Goal: Task Accomplishment & Management: Use online tool/utility

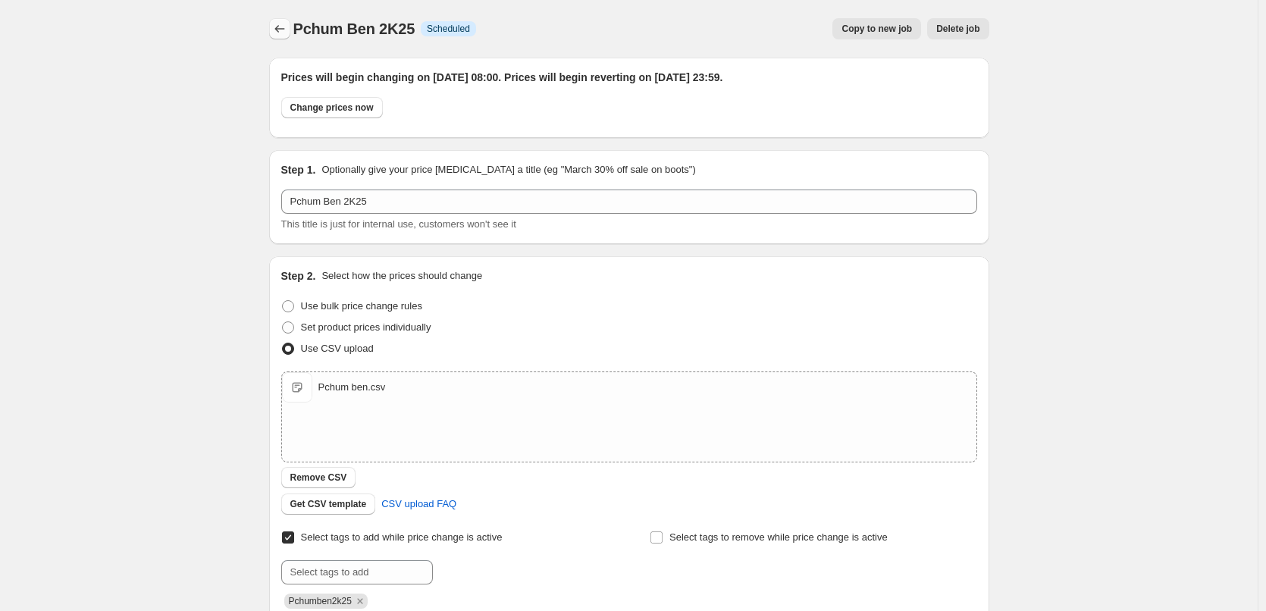
click at [286, 25] on icon "Price change jobs" at bounding box center [279, 28] width 15 height 15
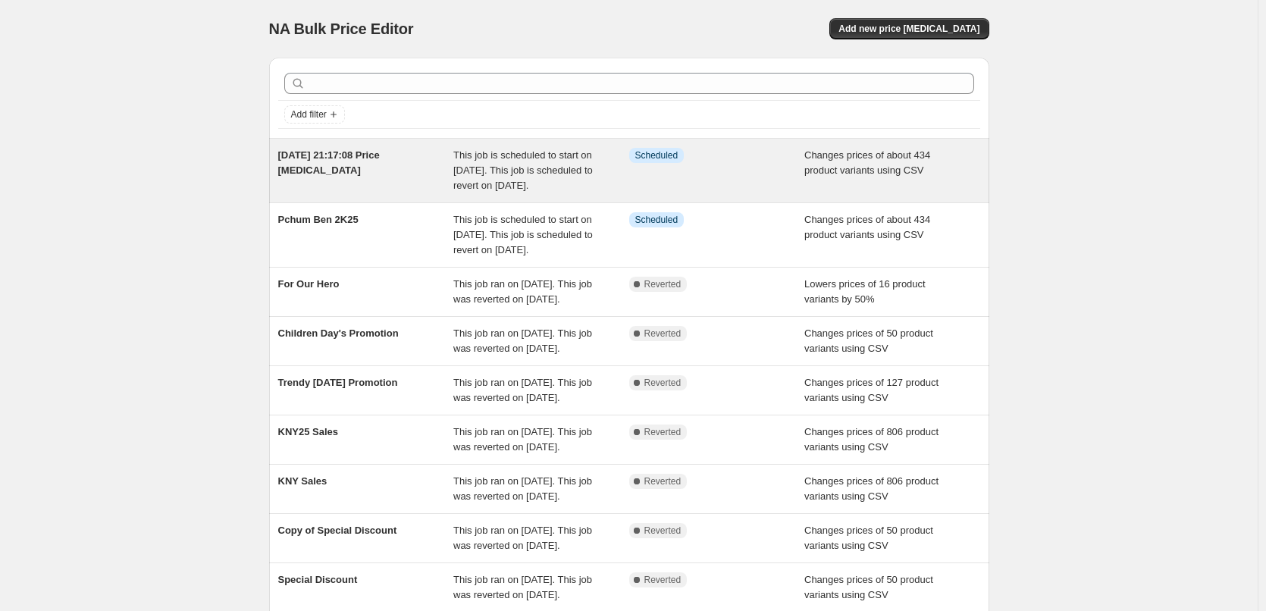
click at [528, 163] on div "This job is scheduled to start on [DATE]. This job is scheduled to revert on [D…" at bounding box center [541, 170] width 176 height 45
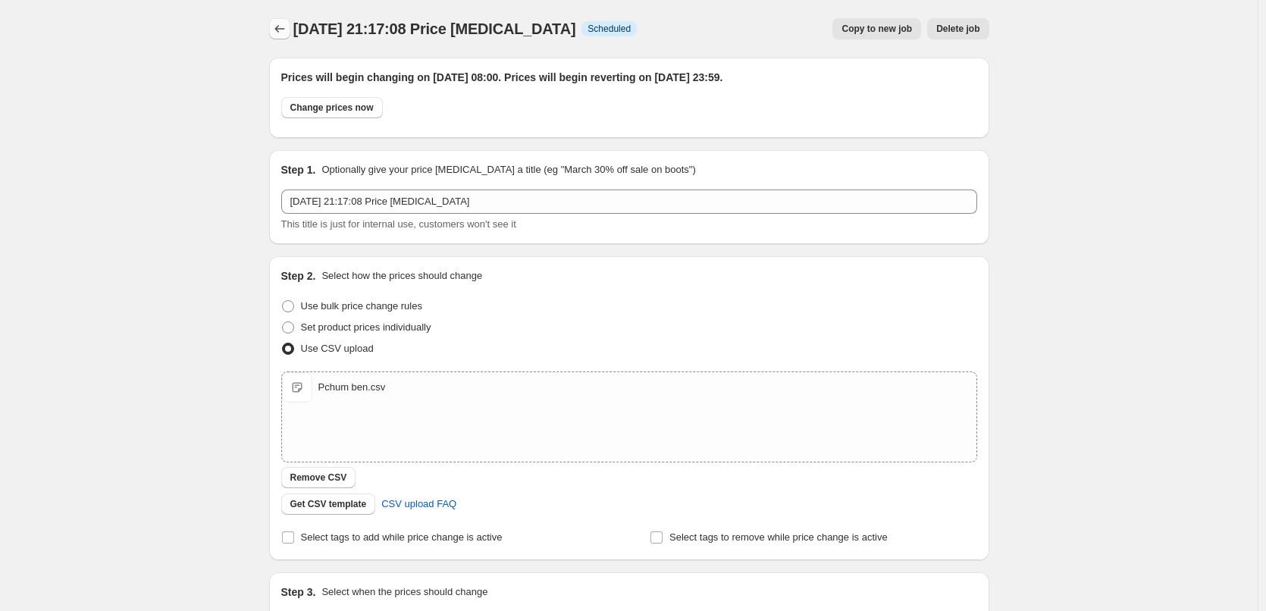
click at [286, 30] on icon "Price change jobs" at bounding box center [279, 28] width 15 height 15
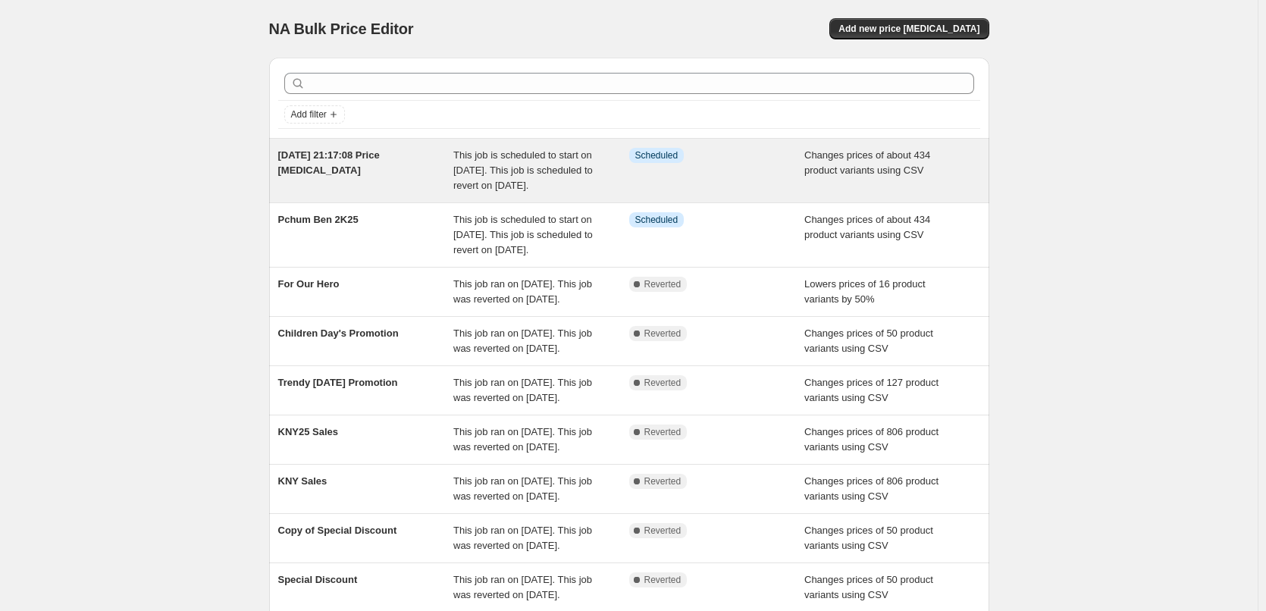
click at [613, 193] on div "This job is scheduled to start on [DATE]. This job is scheduled to revert on [D…" at bounding box center [541, 170] width 176 height 45
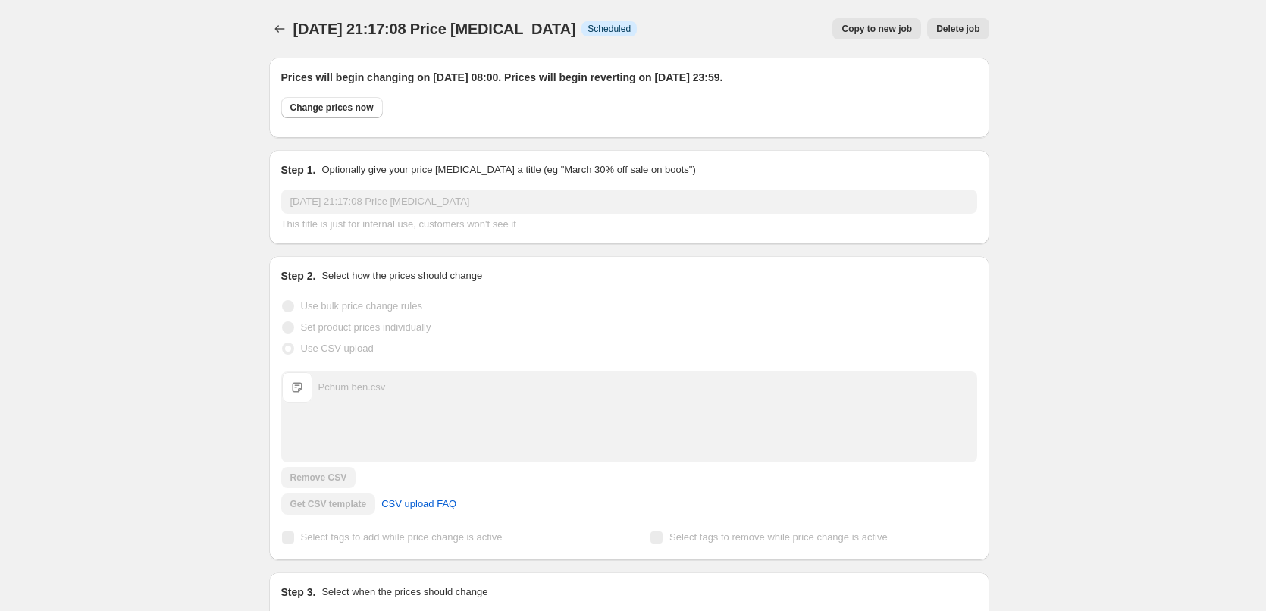
click at [972, 27] on span "Delete job" at bounding box center [957, 29] width 43 height 12
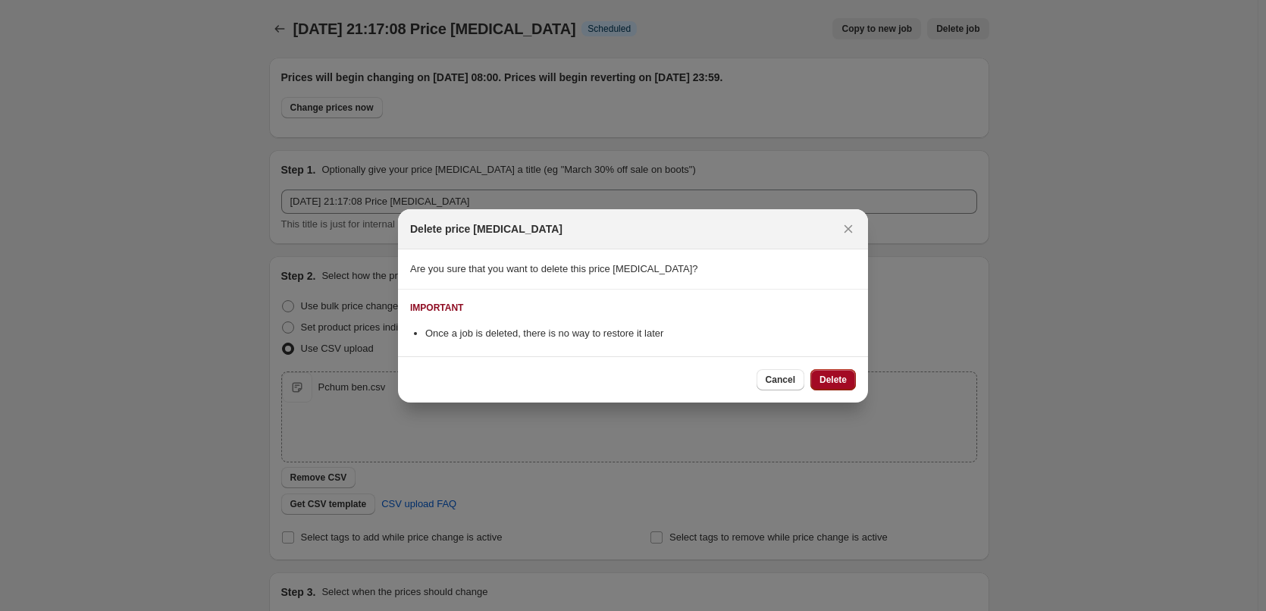
click at [834, 372] on button "Delete" at bounding box center [832, 379] width 45 height 21
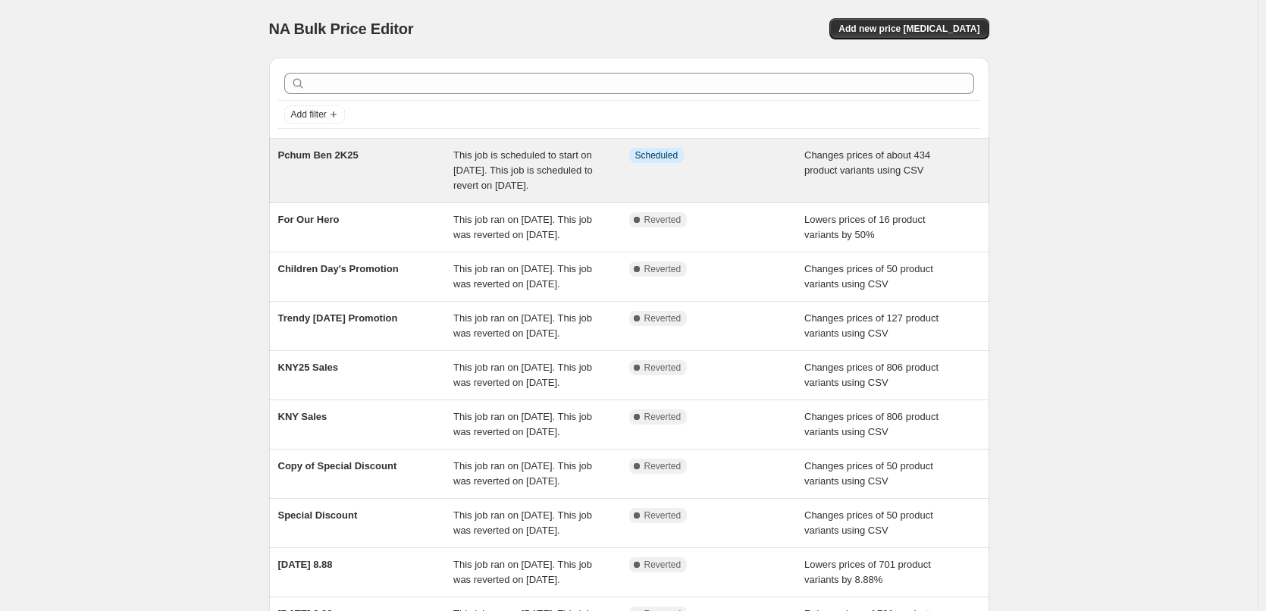
click at [334, 156] on span "Pchum Ben 2K25" at bounding box center [318, 154] width 80 height 11
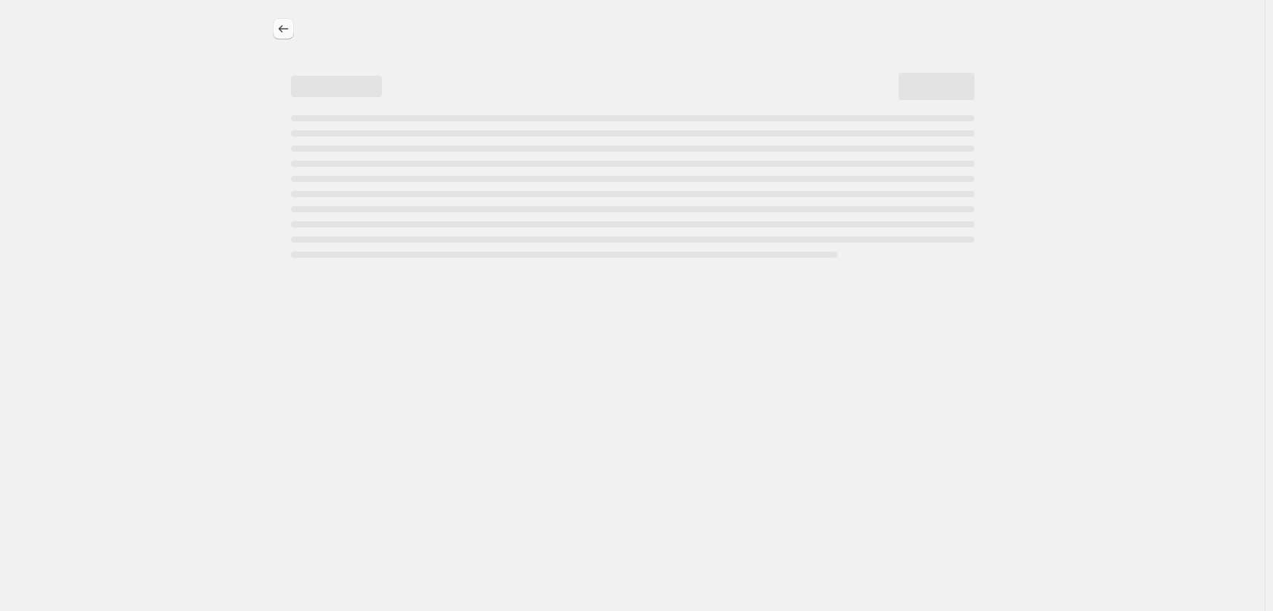
click at [280, 30] on icon "Price change jobs" at bounding box center [283, 29] width 10 height 8
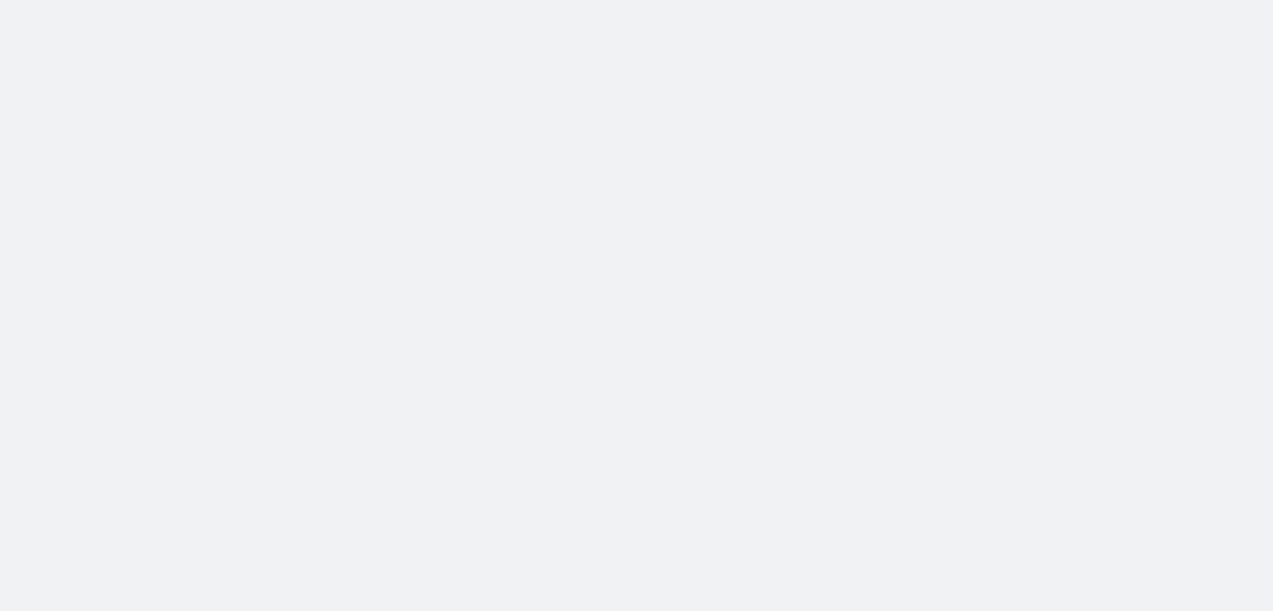
click at [188, 153] on body at bounding box center [636, 305] width 1273 height 611
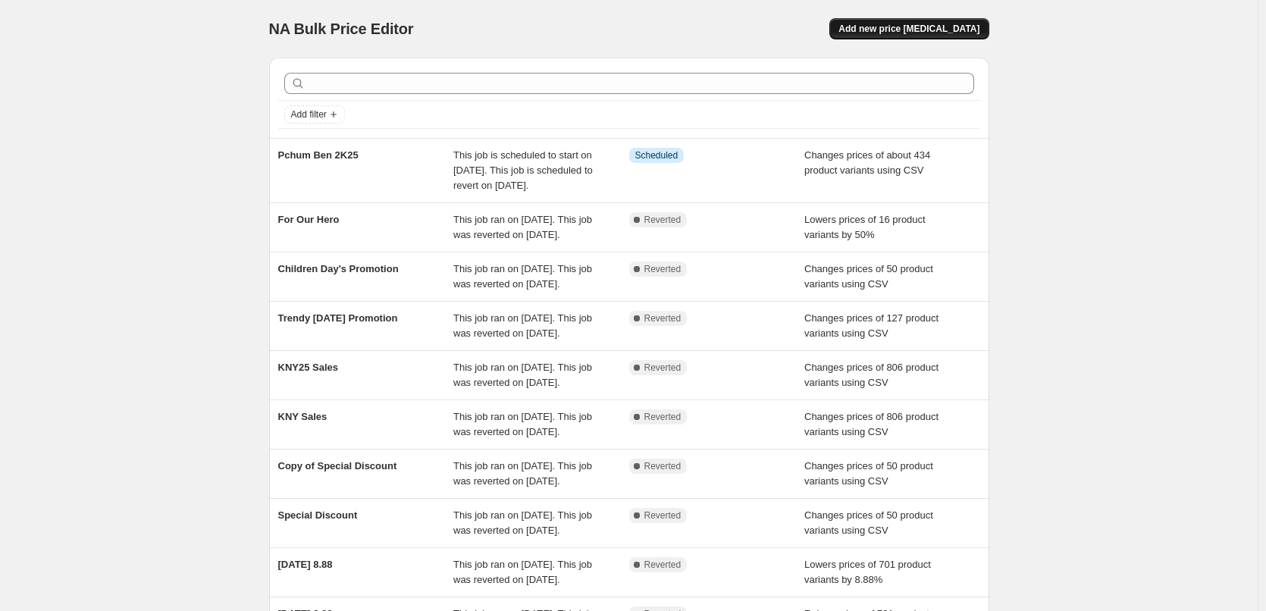
click at [949, 30] on span "Add new price [MEDICAL_DATA]" at bounding box center [908, 29] width 141 height 12
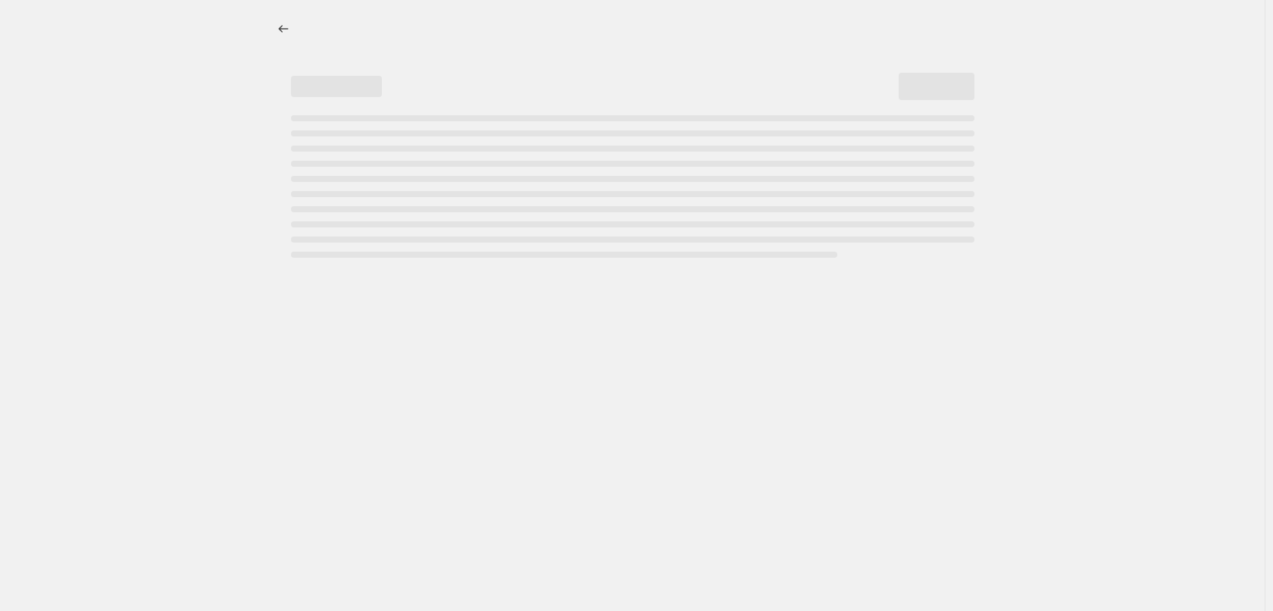
select select "percentage"
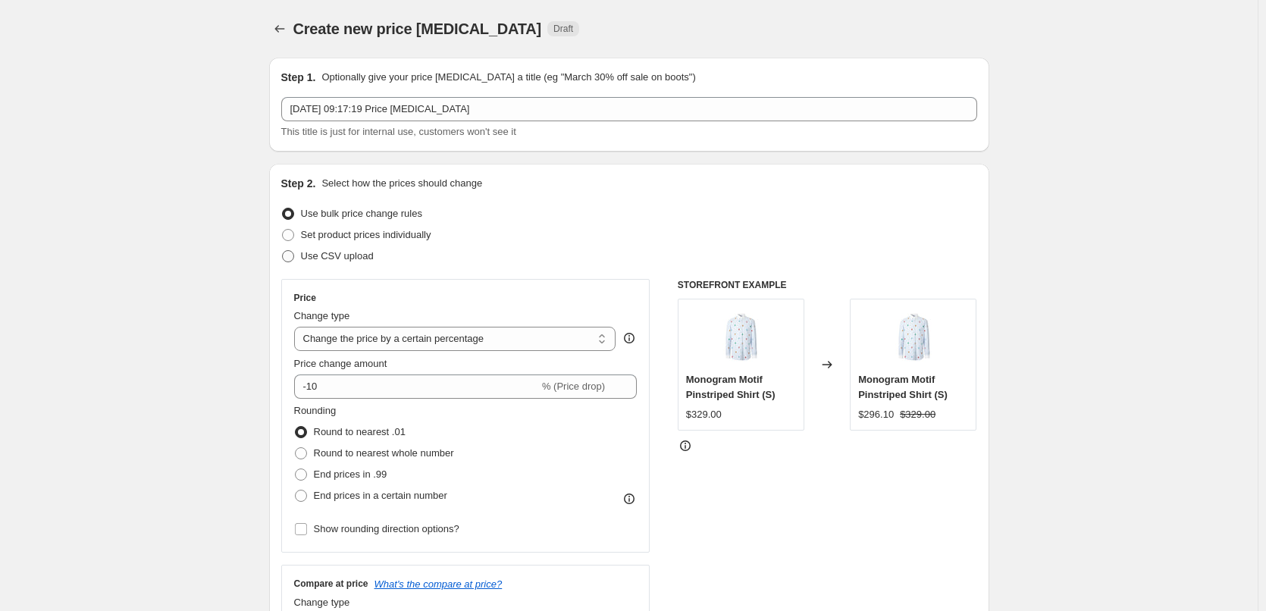
click at [346, 253] on span "Use CSV upload" at bounding box center [337, 255] width 73 height 11
click at [283, 251] on input "Use CSV upload" at bounding box center [282, 250] width 1 height 1
radio input "true"
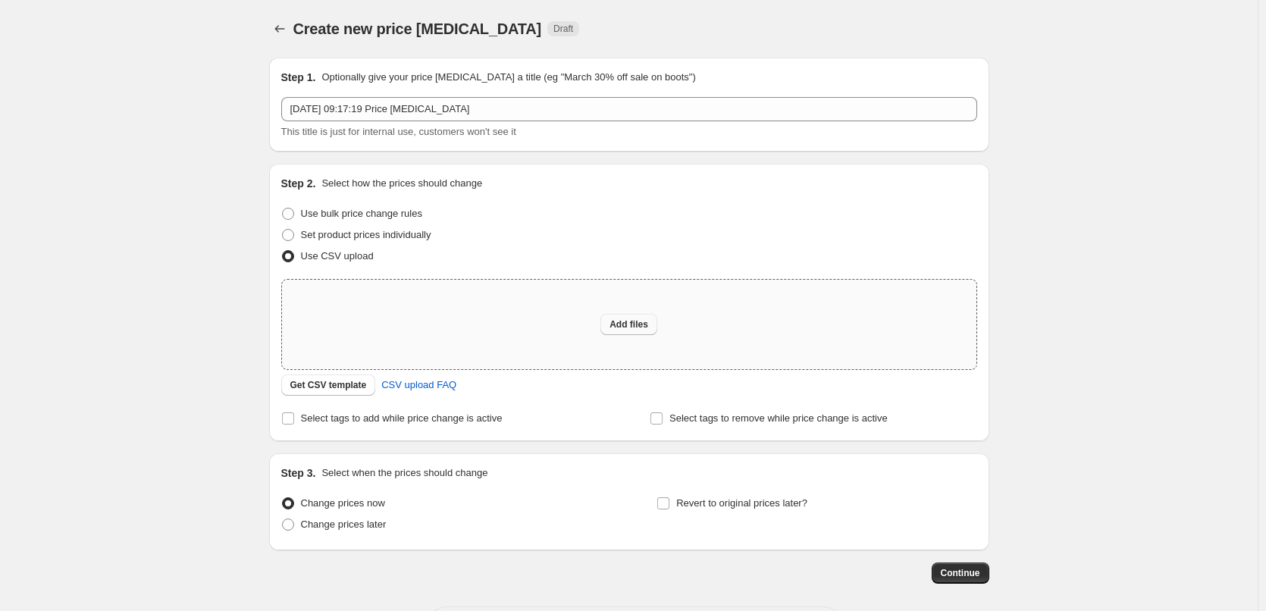
click at [641, 319] on span "Add files" at bounding box center [628, 324] width 39 height 12
type input "C:\fakepath\Pchum Ben Trendy.csv"
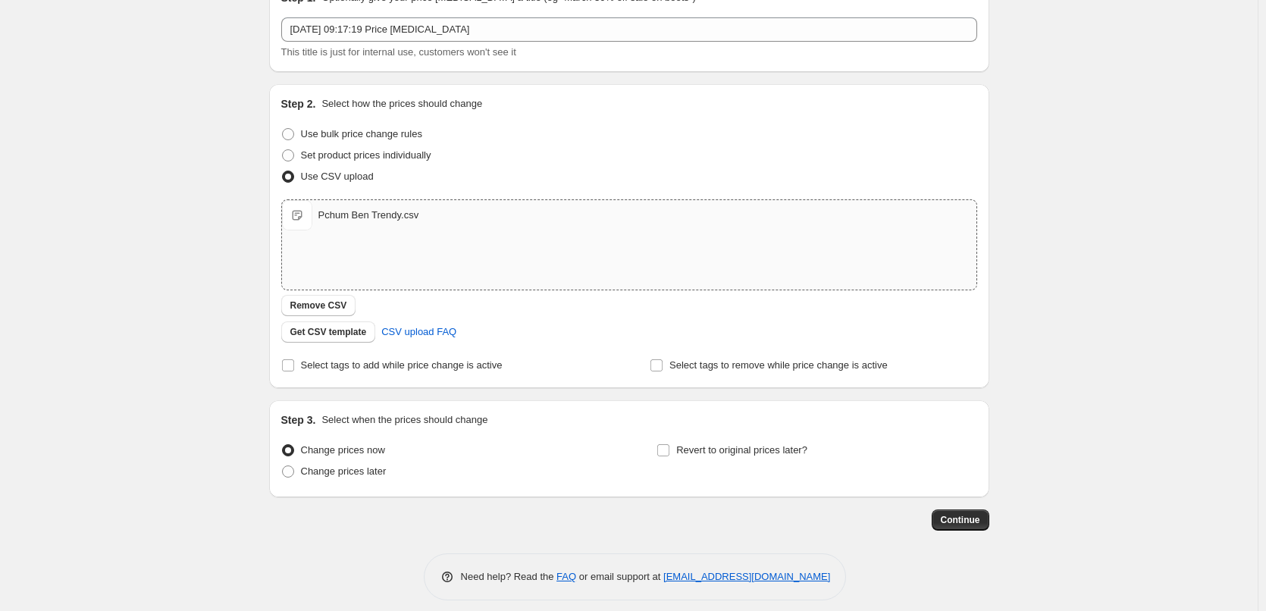
scroll to position [92, 0]
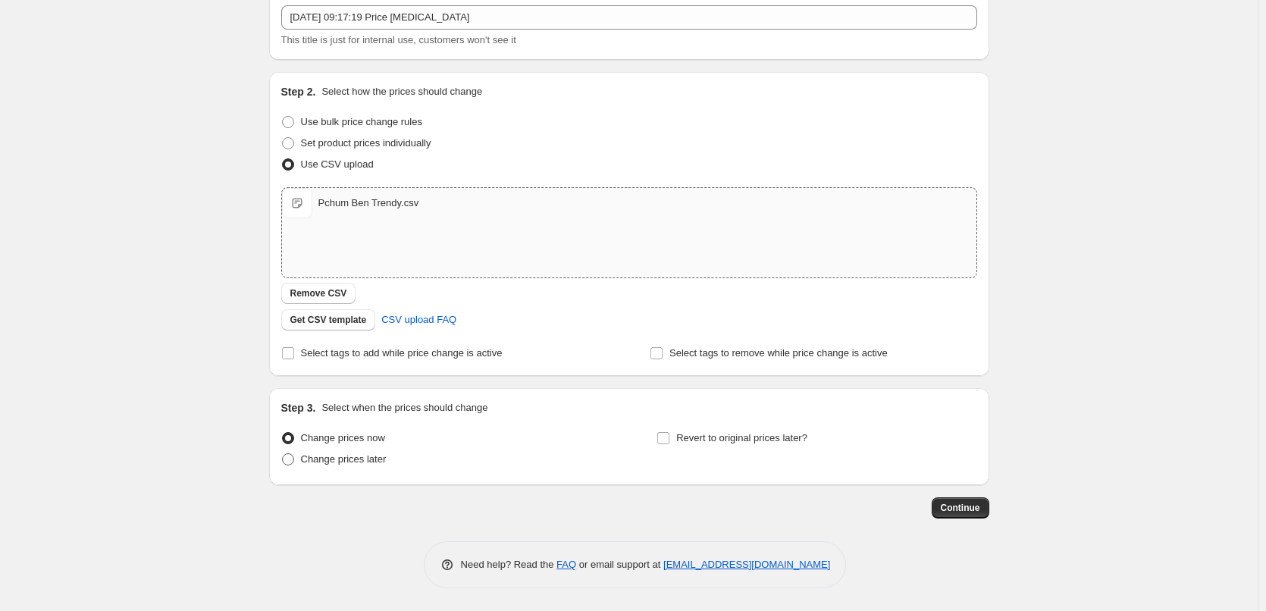
click at [346, 459] on span "Change prices later" at bounding box center [344, 458] width 86 height 11
click at [283, 454] on input "Change prices later" at bounding box center [282, 453] width 1 height 1
radio input "true"
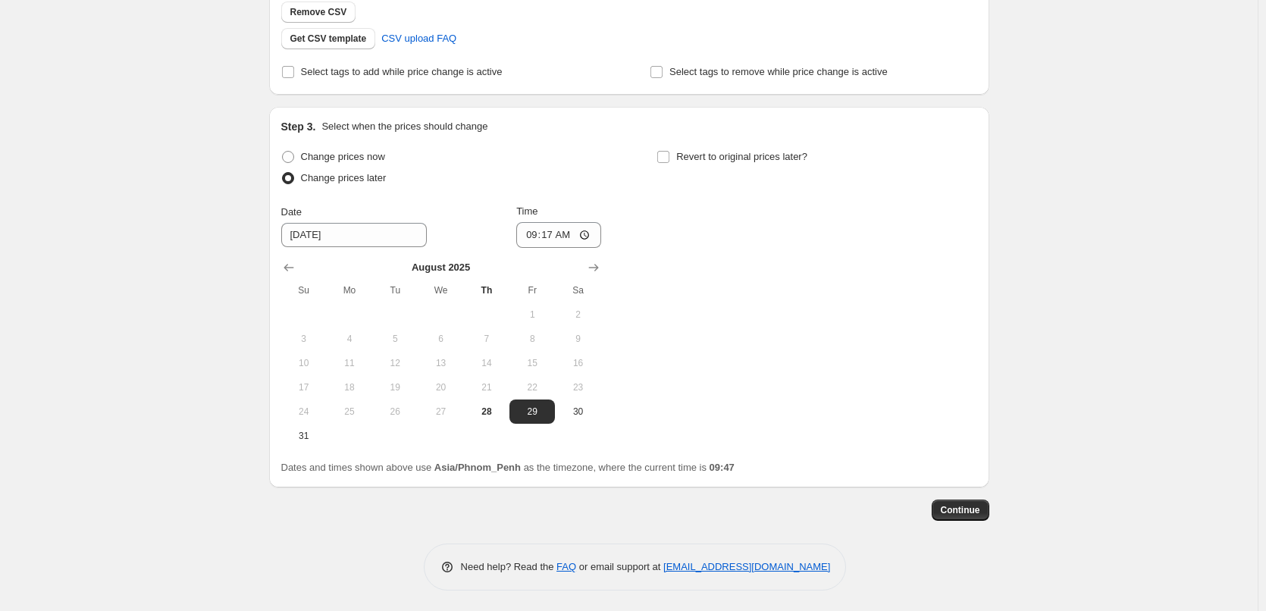
scroll to position [375, 0]
click at [598, 268] on icon "Show next month, September 2025" at bounding box center [593, 265] width 10 height 8
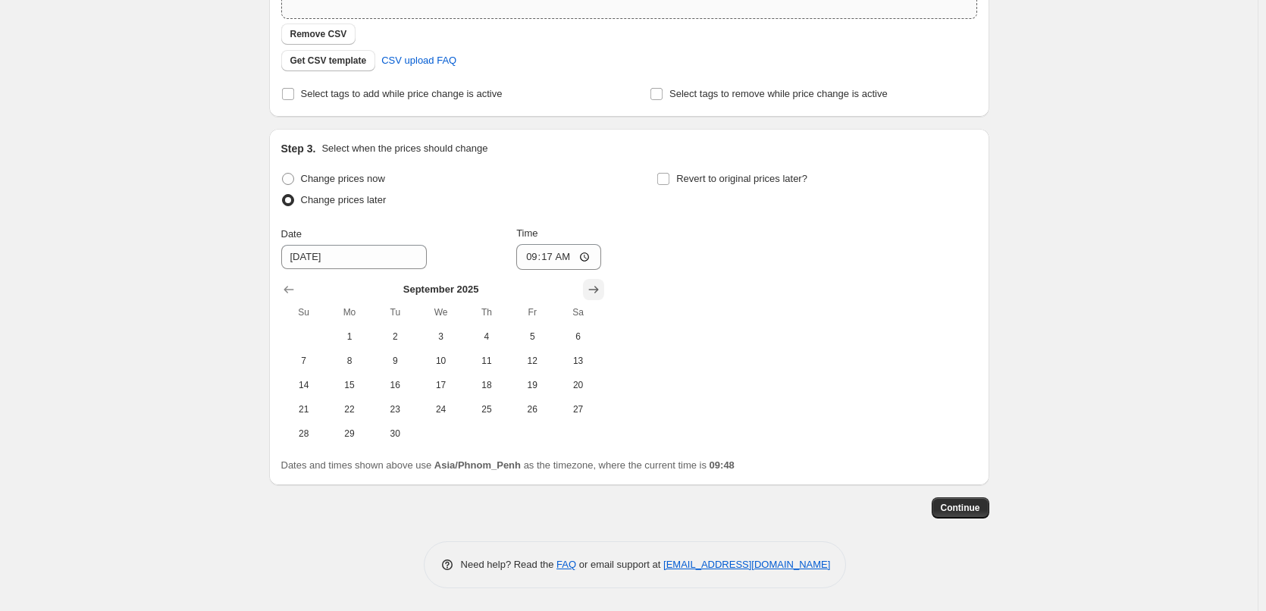
scroll to position [351, 0]
click at [352, 355] on span "8" at bounding box center [349, 361] width 33 height 12
type input "[DATE]"
click at [532, 253] on input "09:17" at bounding box center [558, 257] width 85 height 26
type input "08:00"
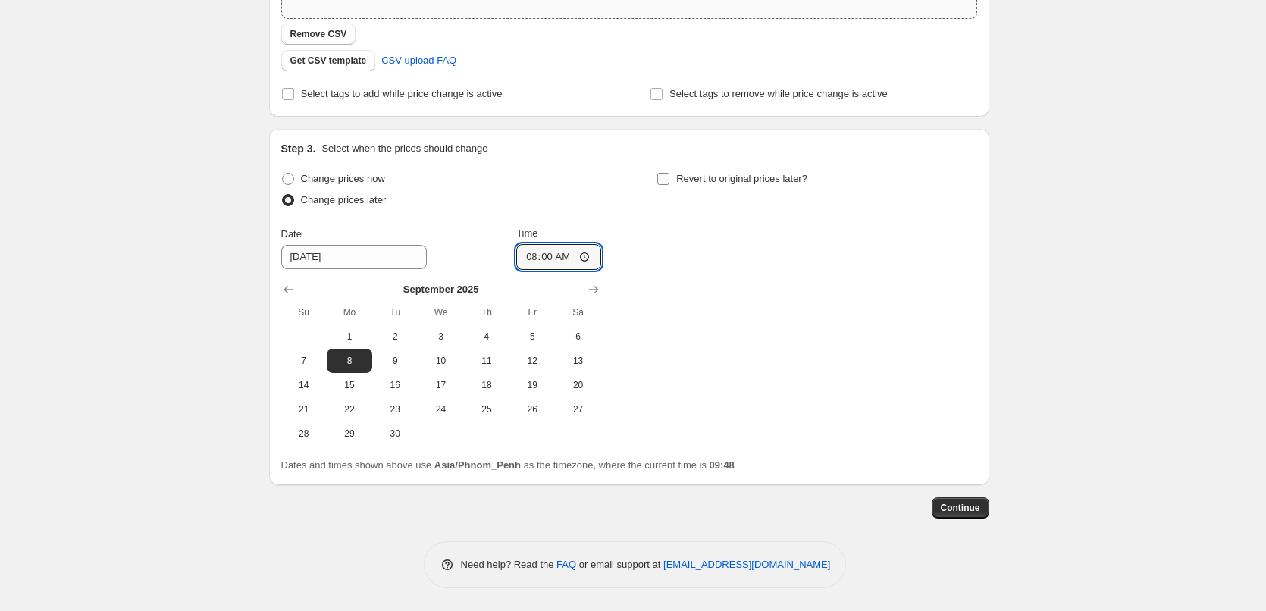
click at [756, 173] on span "Revert to original prices later?" at bounding box center [741, 178] width 131 height 11
click at [669, 173] on input "Revert to original prices later?" at bounding box center [663, 179] width 12 height 12
checkbox input "true"
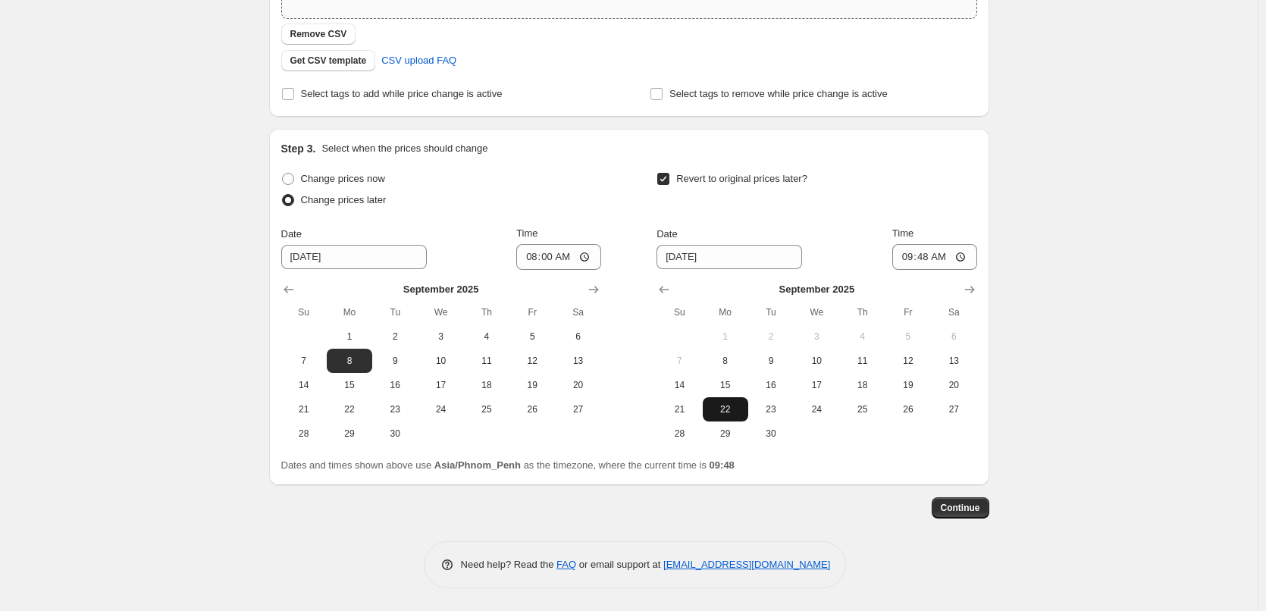
click at [726, 411] on span "22" at bounding box center [725, 409] width 33 height 12
type input "[DATE]"
click at [905, 261] on input "09:48" at bounding box center [934, 257] width 85 height 26
type input "23:59"
click at [970, 509] on span "Continue" at bounding box center [960, 508] width 39 height 12
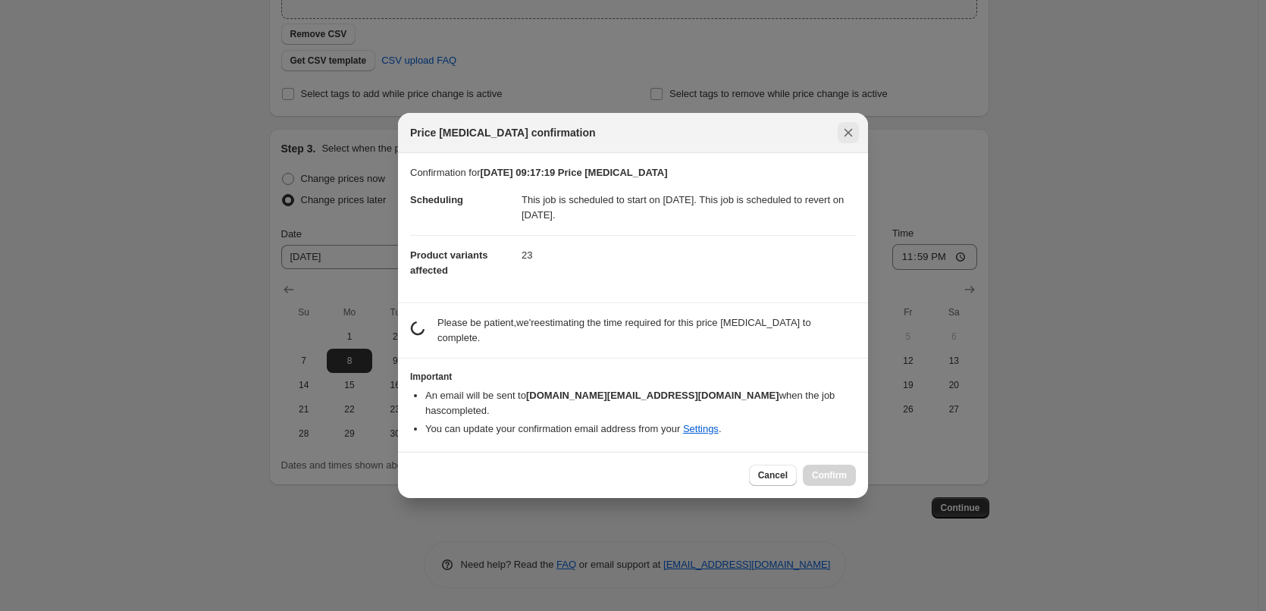
click at [852, 143] on button "Close" at bounding box center [848, 132] width 21 height 21
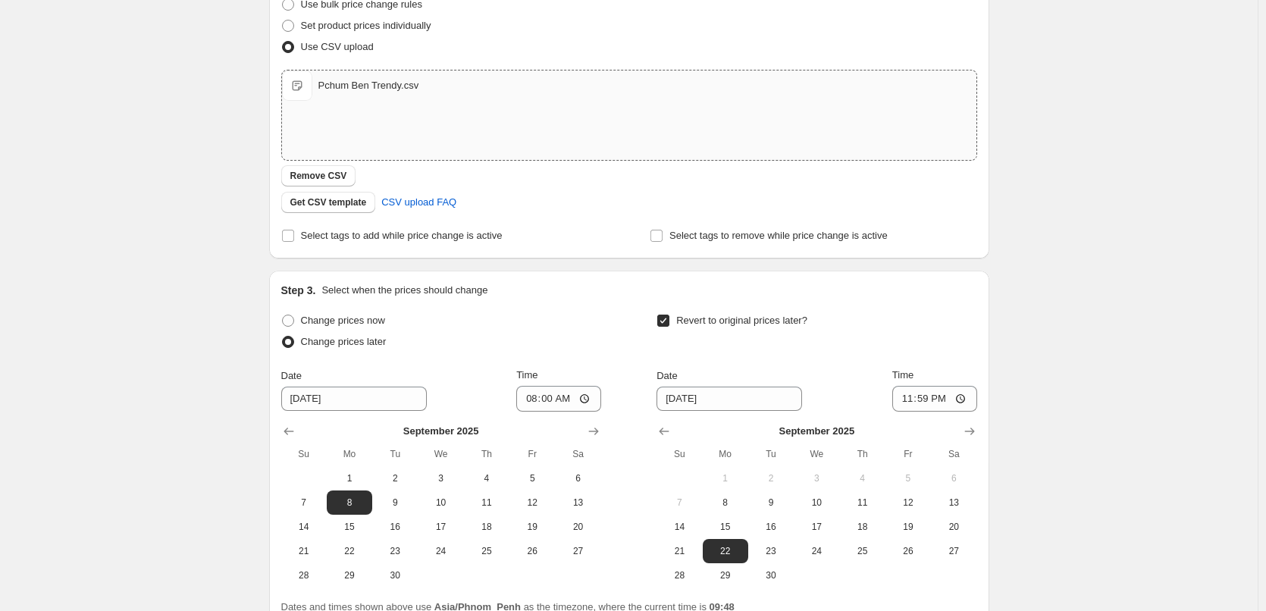
scroll to position [0, 0]
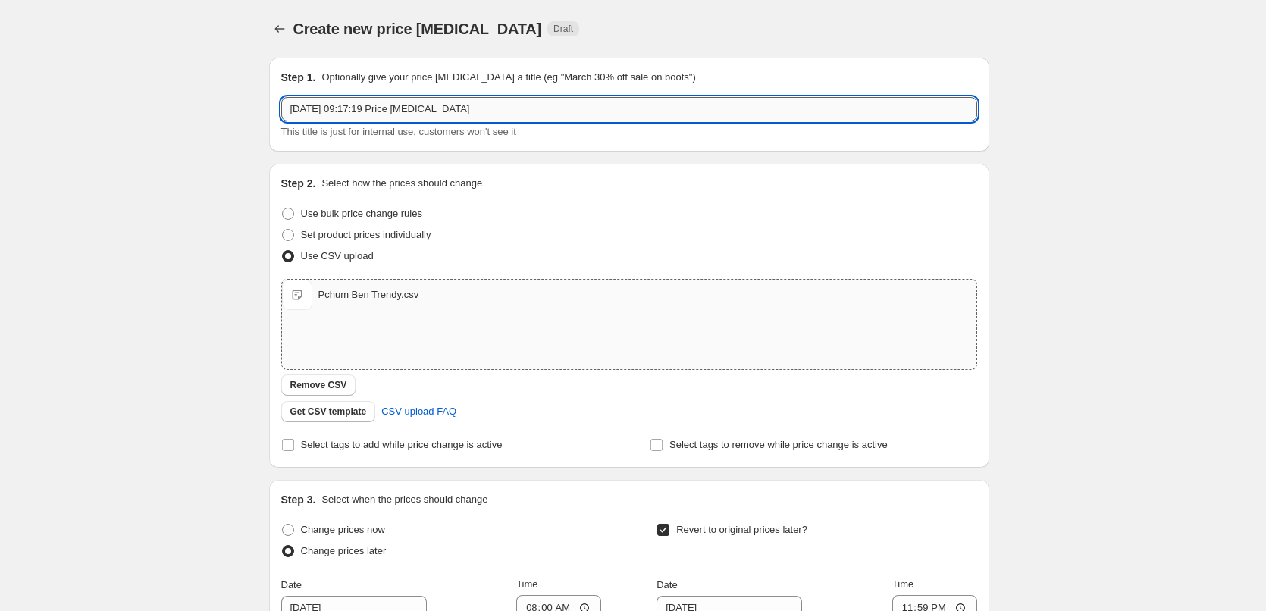
click at [435, 113] on input "[DATE] 09:17:19 Price [MEDICAL_DATA]" at bounding box center [629, 109] width 696 height 24
click at [436, 112] on input "[DATE] 09:17:19 Price [MEDICAL_DATA]" at bounding box center [629, 109] width 696 height 24
type input "P"
type input "R"
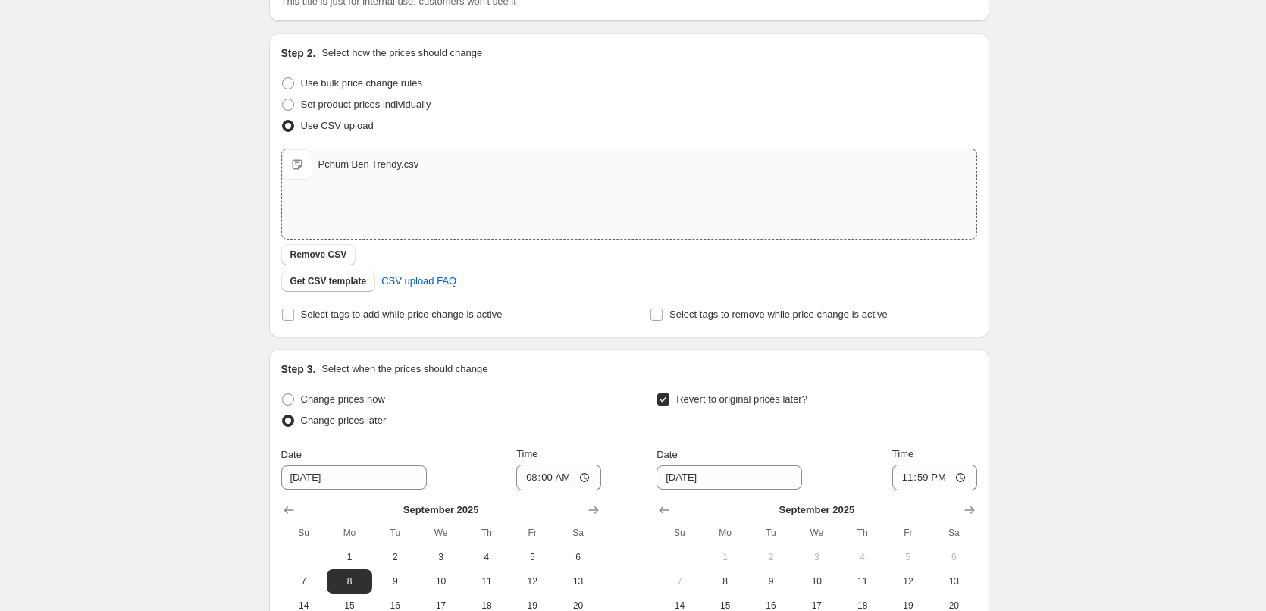
scroll to position [351, 0]
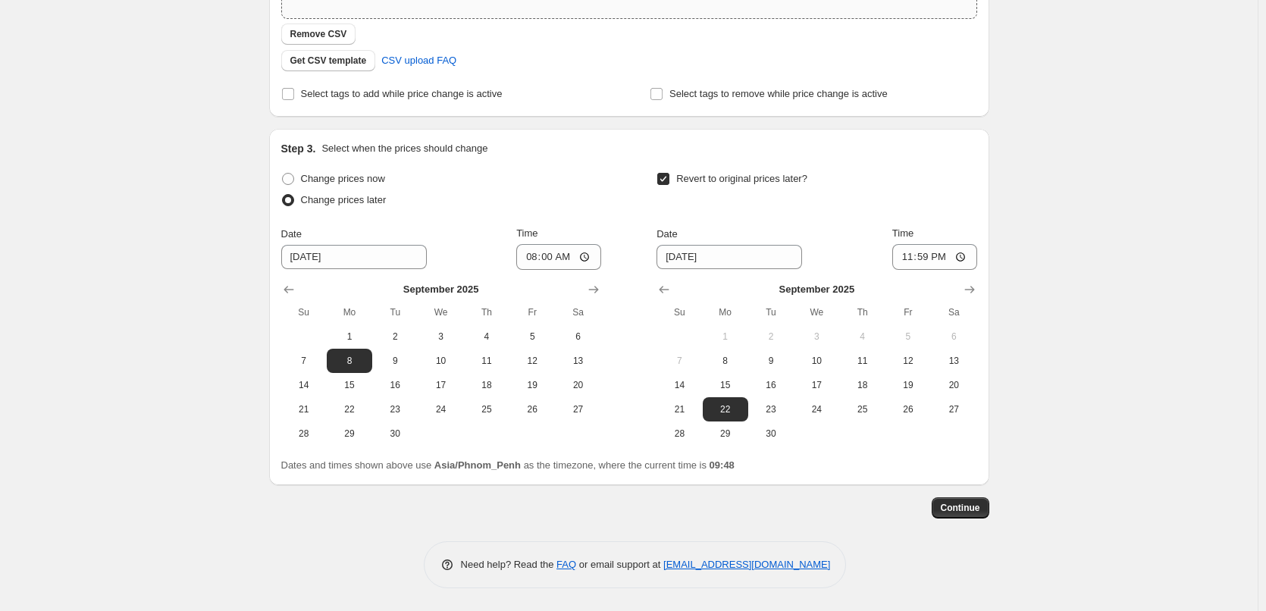
type input "Twin Pchum"
click at [970, 492] on div "Step 1. Optionally give your price [MEDICAL_DATA] a title (eg "March 30% off sa…" at bounding box center [623, 107] width 732 height 824
click at [970, 509] on span "Continue" at bounding box center [960, 508] width 39 height 12
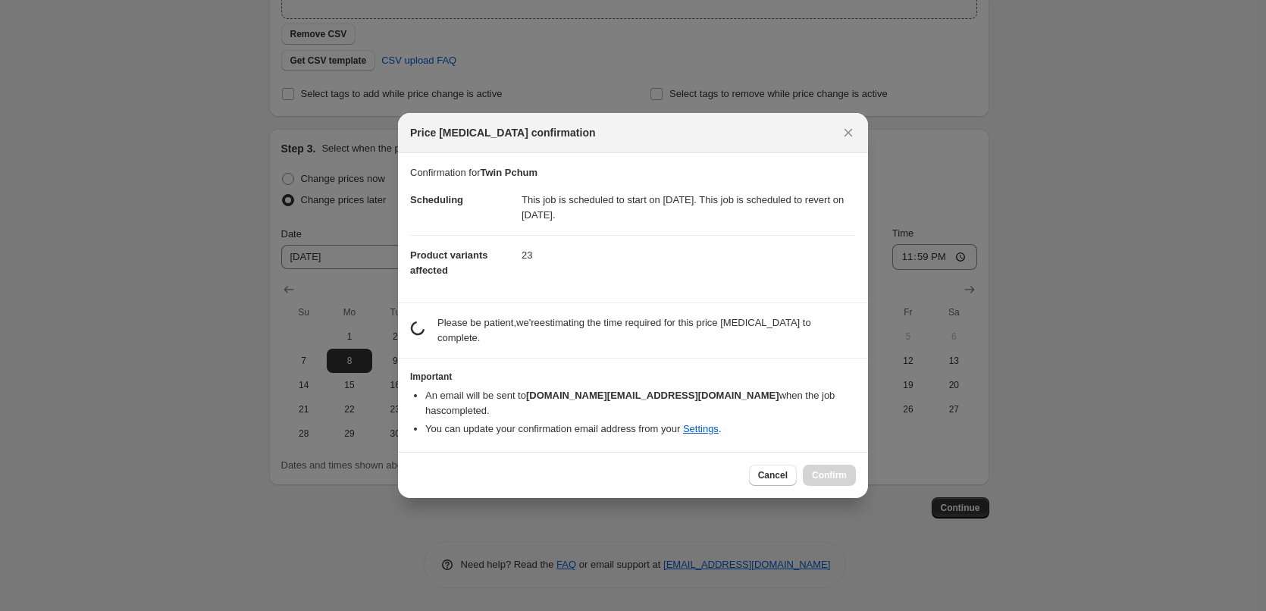
click at [611, 302] on section "Confirmation for Twin Pchum Scheduling This job is scheduled to start on [DATE]…" at bounding box center [633, 227] width 470 height 149
click at [763, 469] on span "Cancel" at bounding box center [773, 475] width 30 height 12
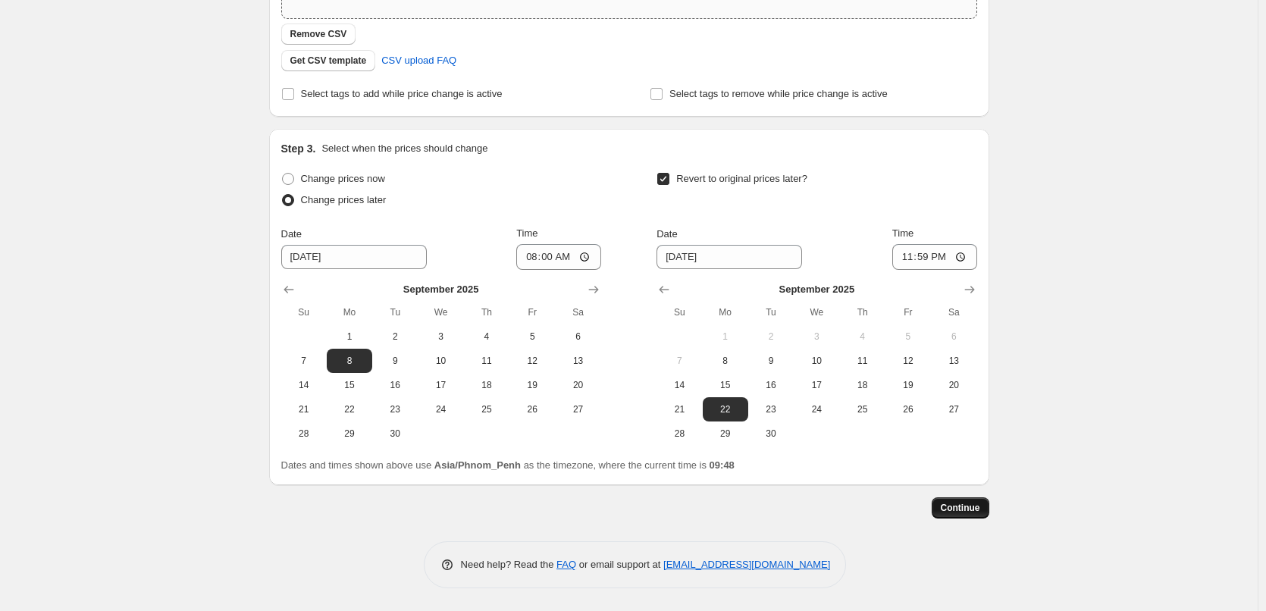
click at [961, 501] on button "Continue" at bounding box center [960, 507] width 58 height 21
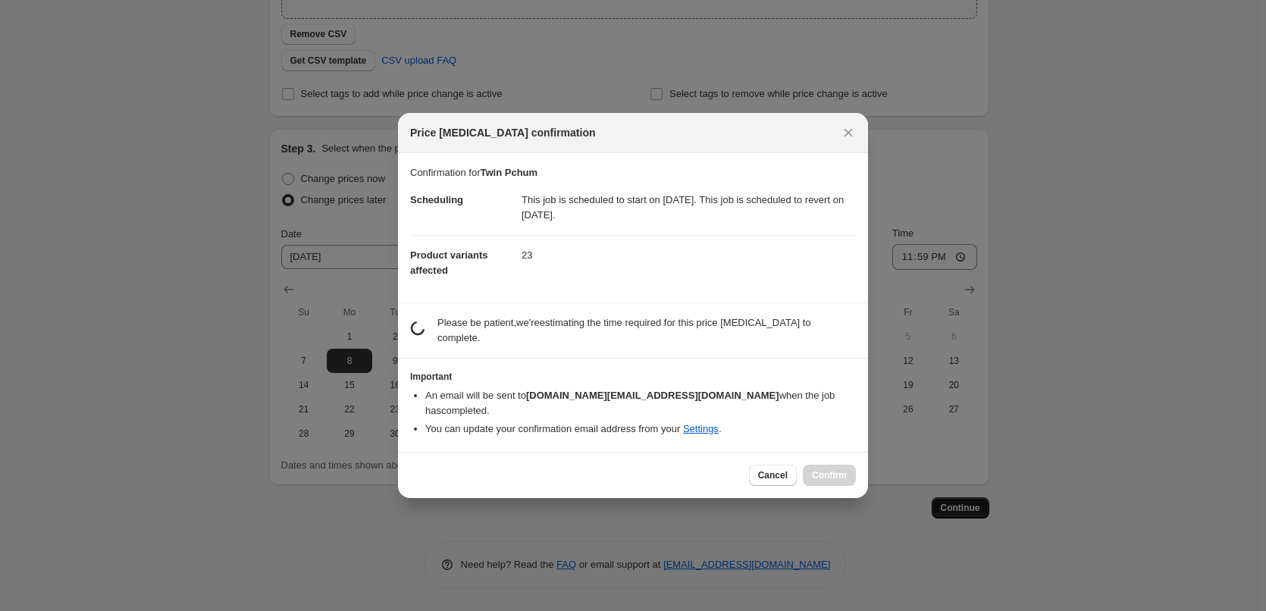
scroll to position [0, 0]
click at [848, 140] on icon "Close" at bounding box center [848, 132] width 15 height 15
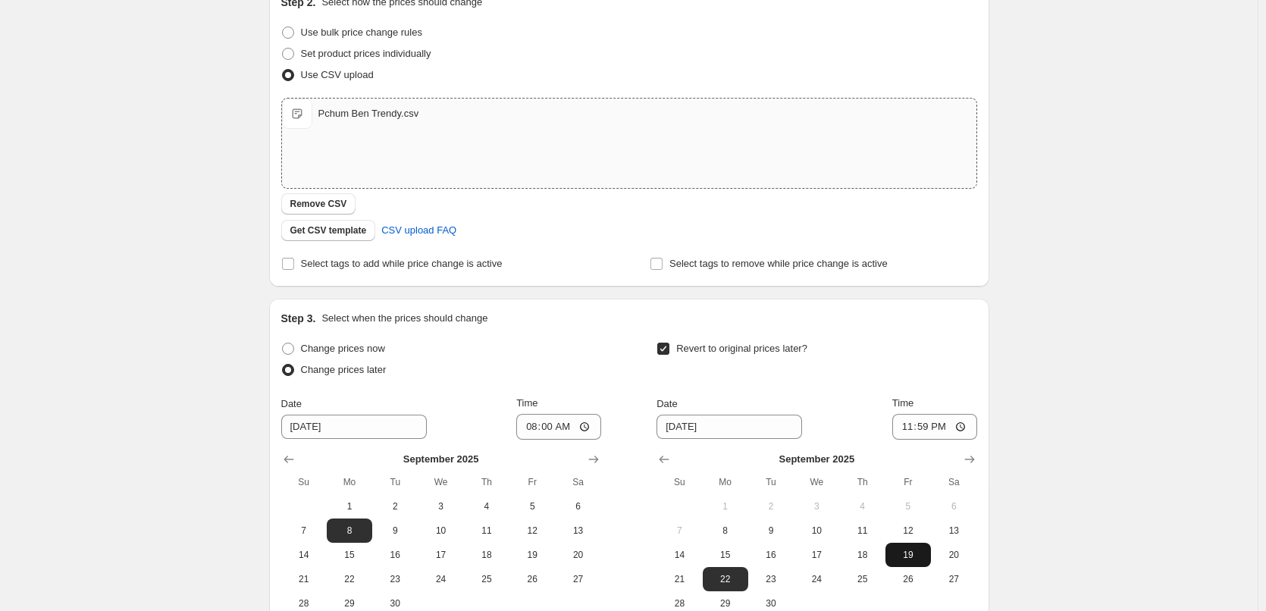
scroll to position [351, 0]
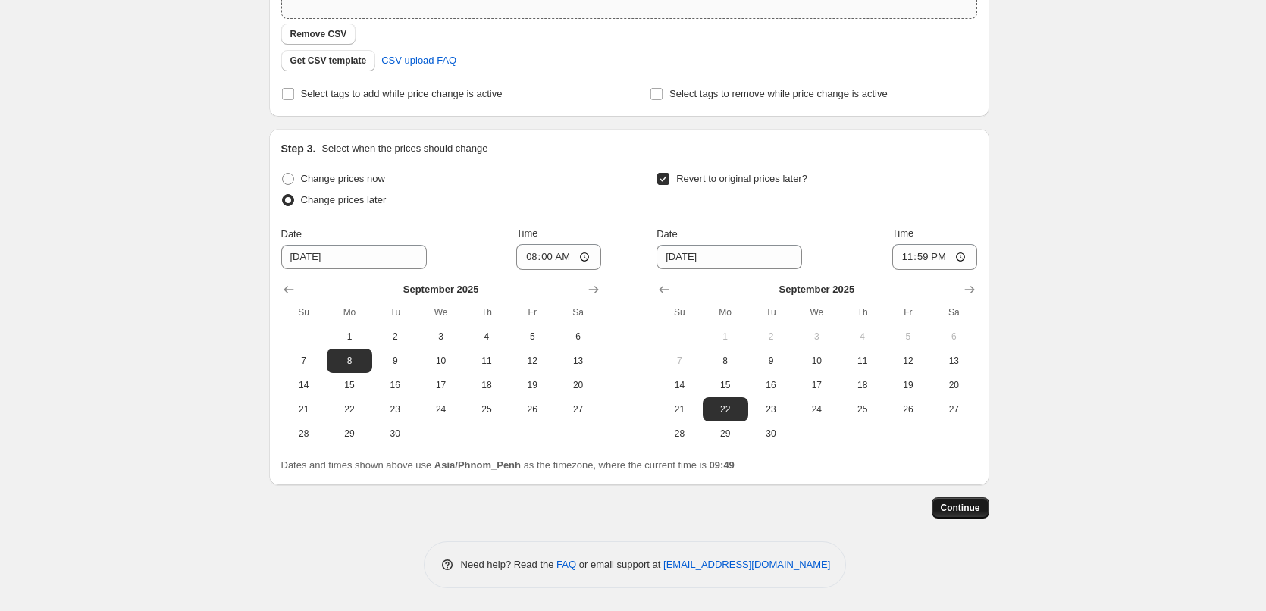
click at [967, 507] on span "Continue" at bounding box center [960, 508] width 39 height 12
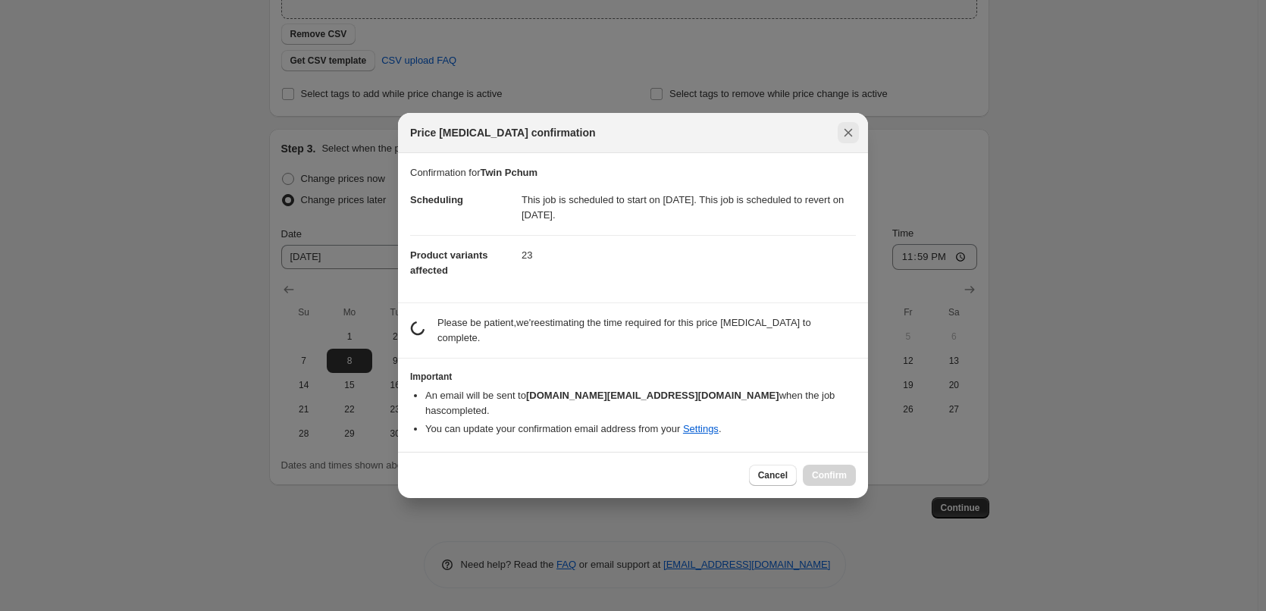
click at [842, 140] on icon "Close" at bounding box center [848, 132] width 15 height 15
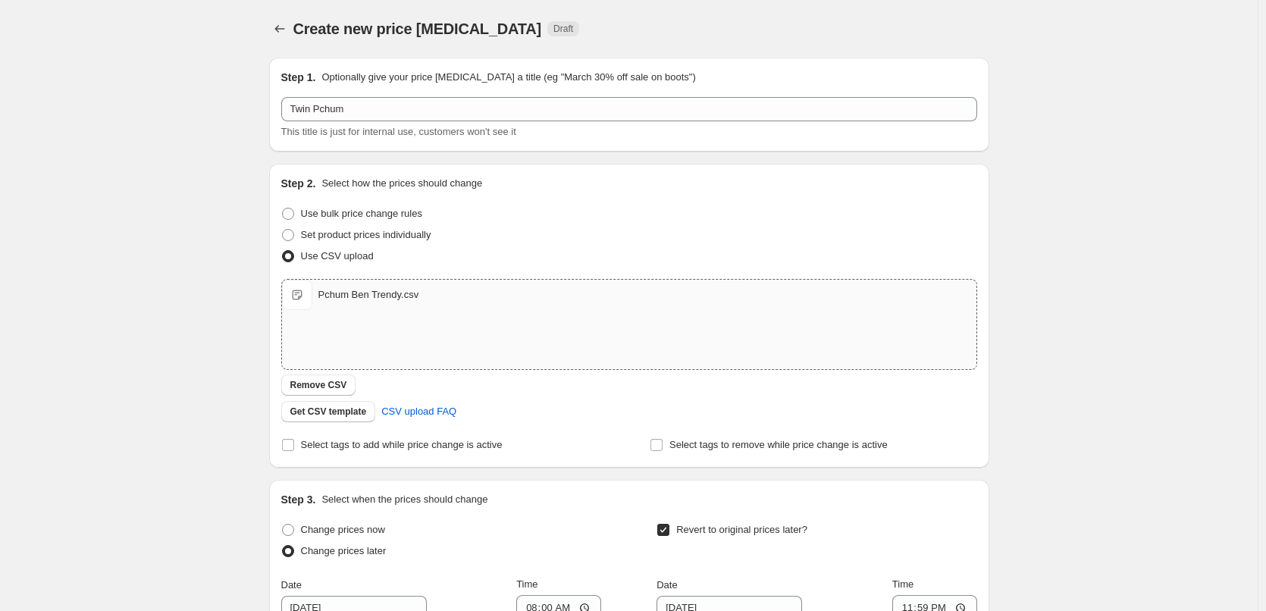
scroll to position [351, 0]
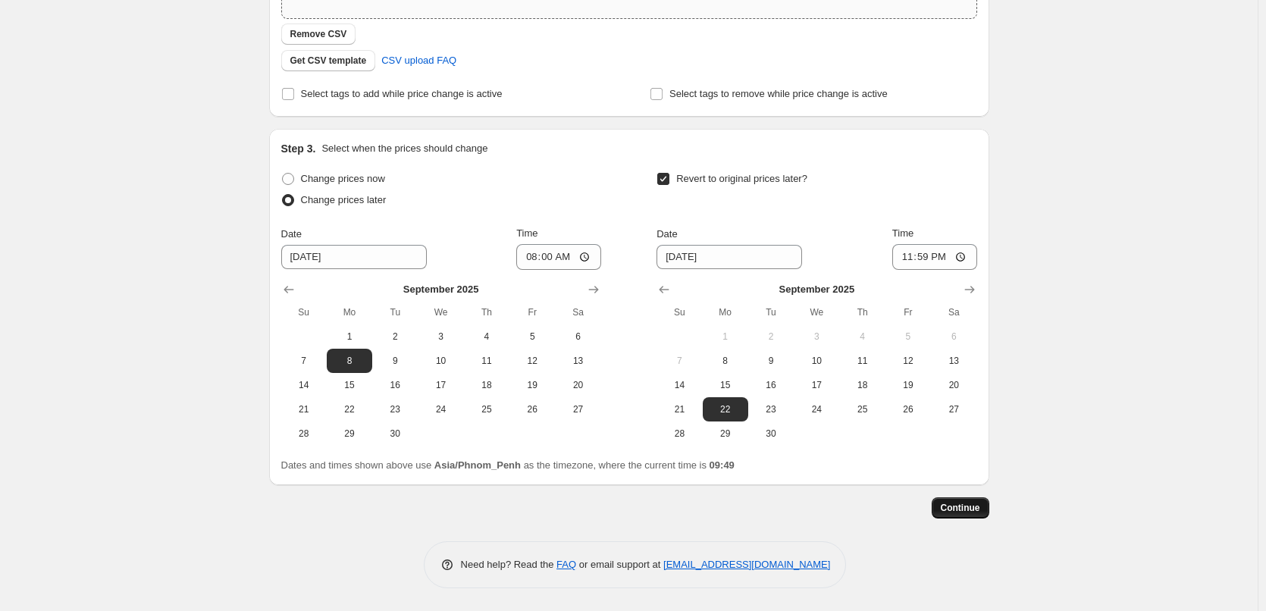
click at [978, 513] on span "Continue" at bounding box center [960, 508] width 39 height 12
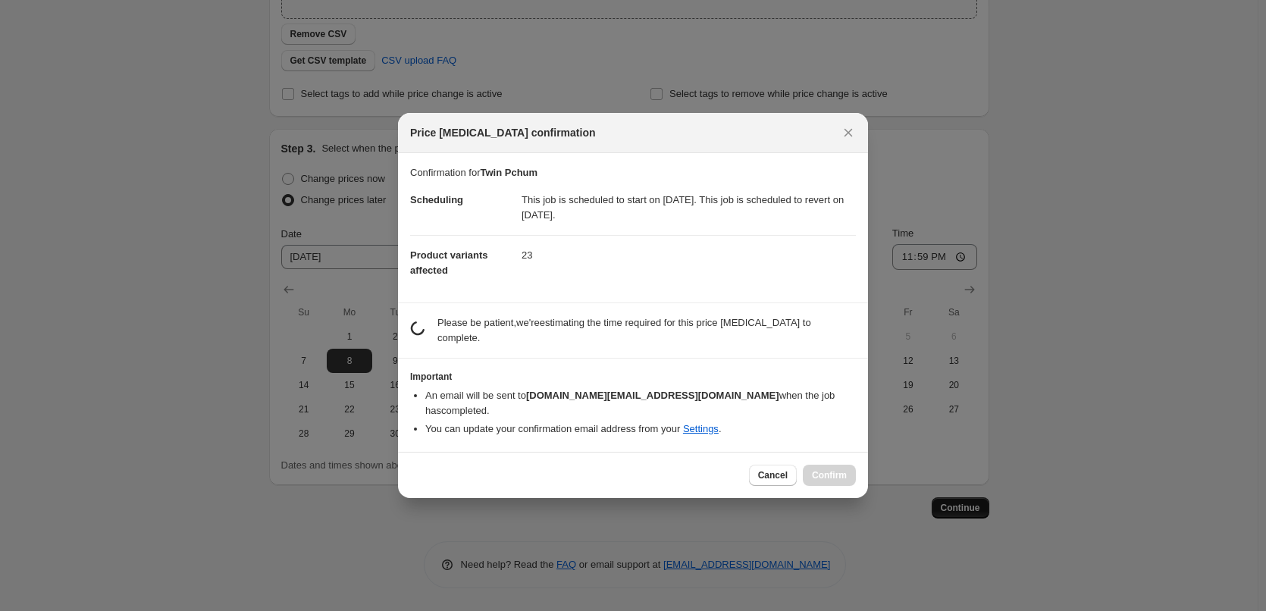
scroll to position [0, 0]
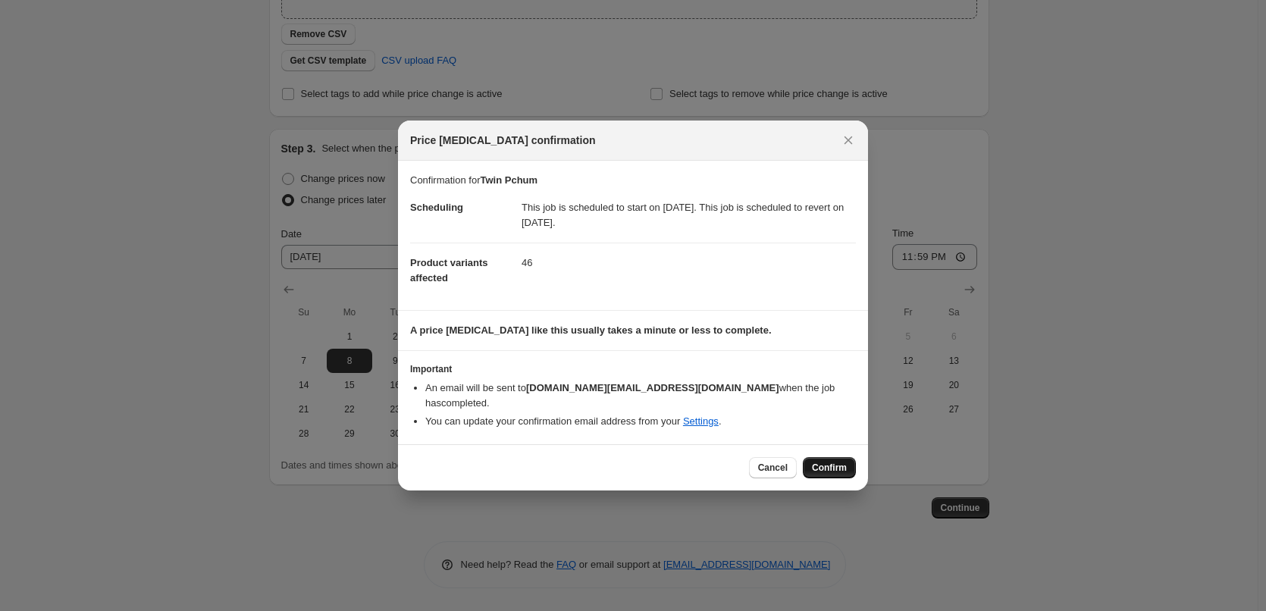
click at [838, 462] on span "Confirm" at bounding box center [829, 468] width 35 height 12
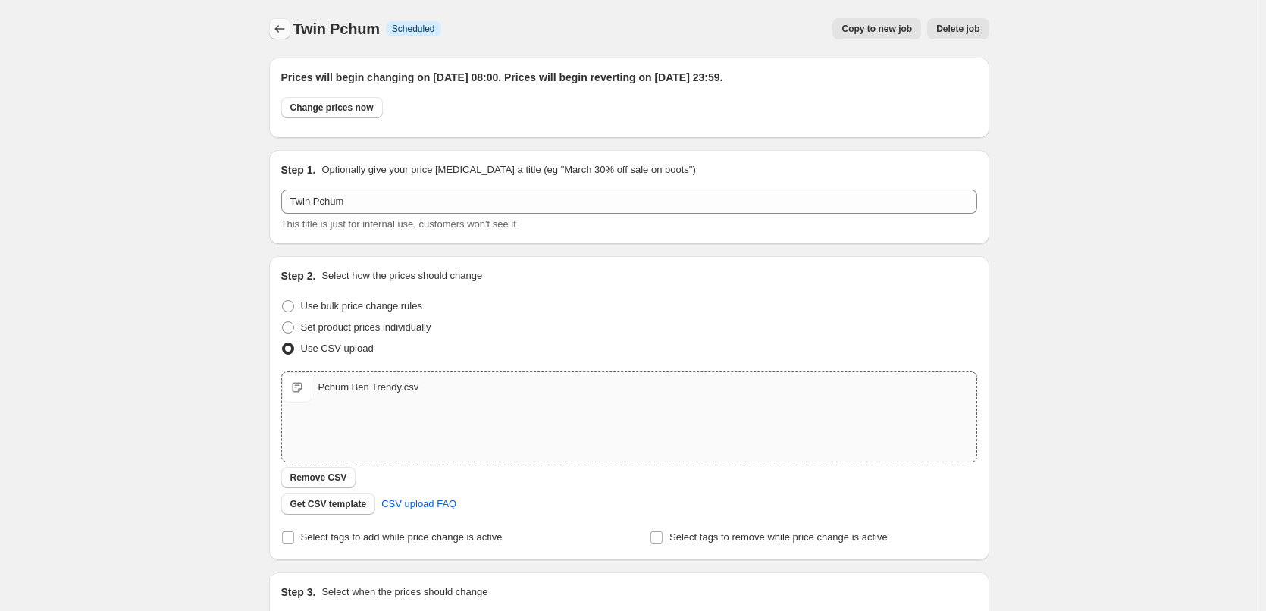
click at [280, 30] on icon "Price change jobs" at bounding box center [279, 29] width 10 height 8
